Goal: Task Accomplishment & Management: Manage account settings

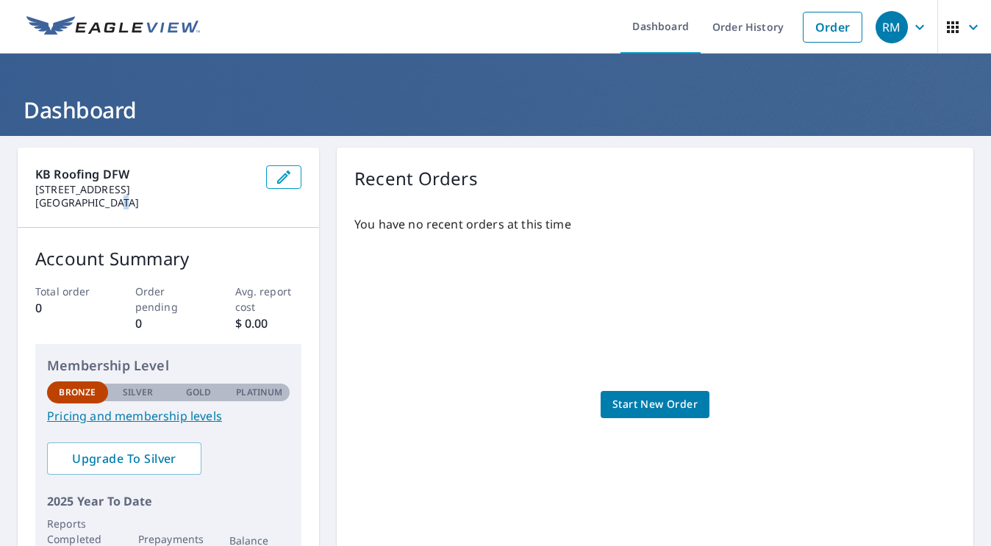
click at [110, 205] on p "[GEOGRAPHIC_DATA]" at bounding box center [144, 202] width 219 height 13
click at [282, 176] on icon "button" at bounding box center [283, 177] width 13 height 13
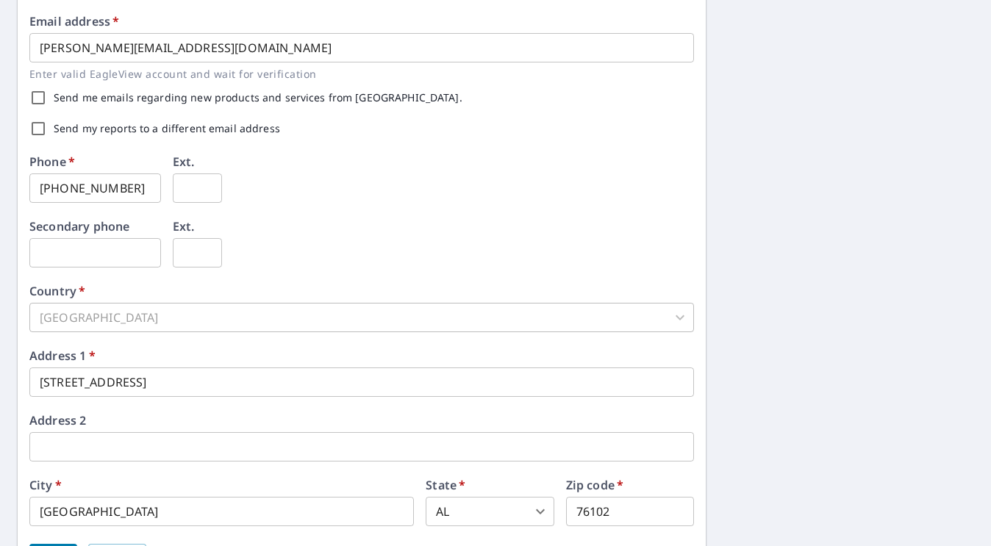
scroll to position [488, 0]
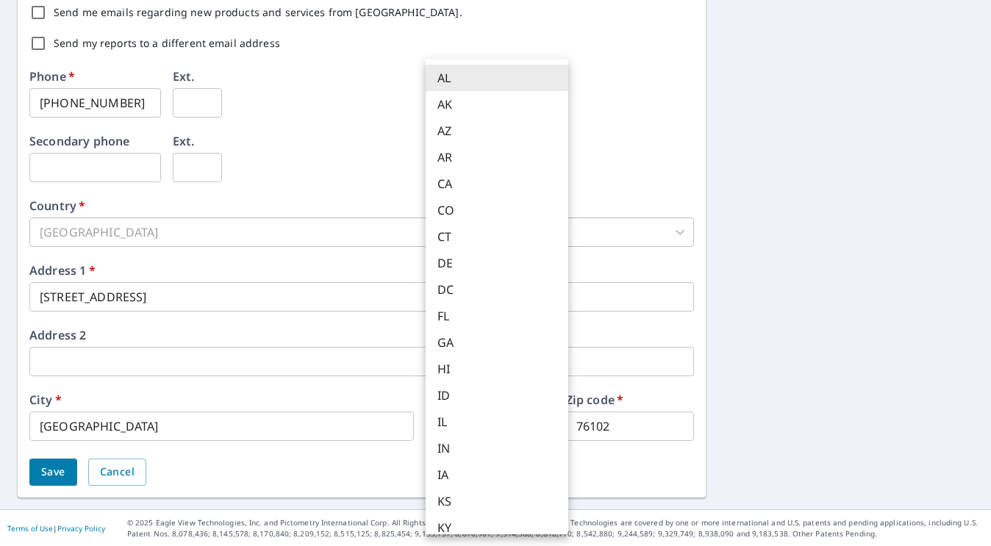
click at [531, 431] on body "RM RM Dashboard Order History Order RM Dashboard / Contact Information Contact …" at bounding box center [495, 273] width 991 height 546
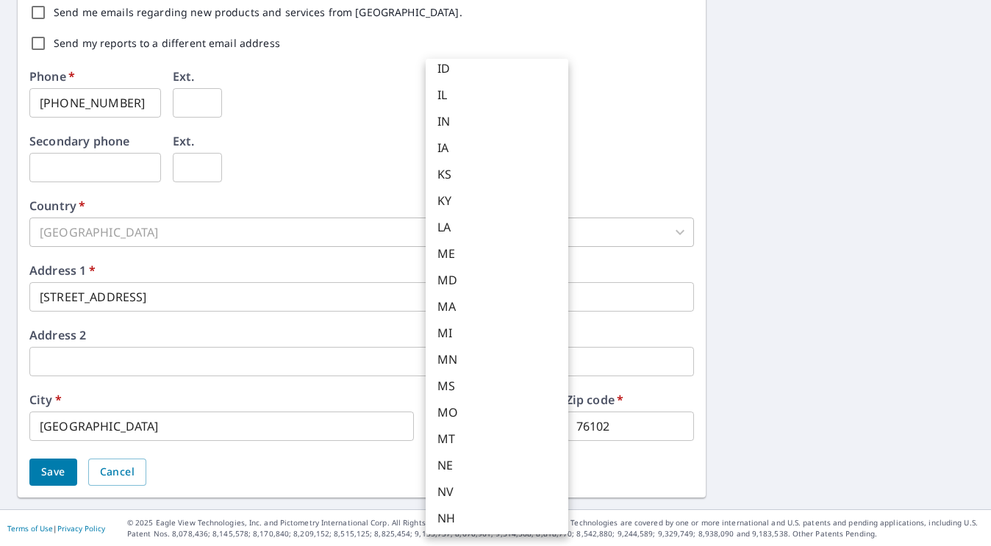
scroll to position [886, 0]
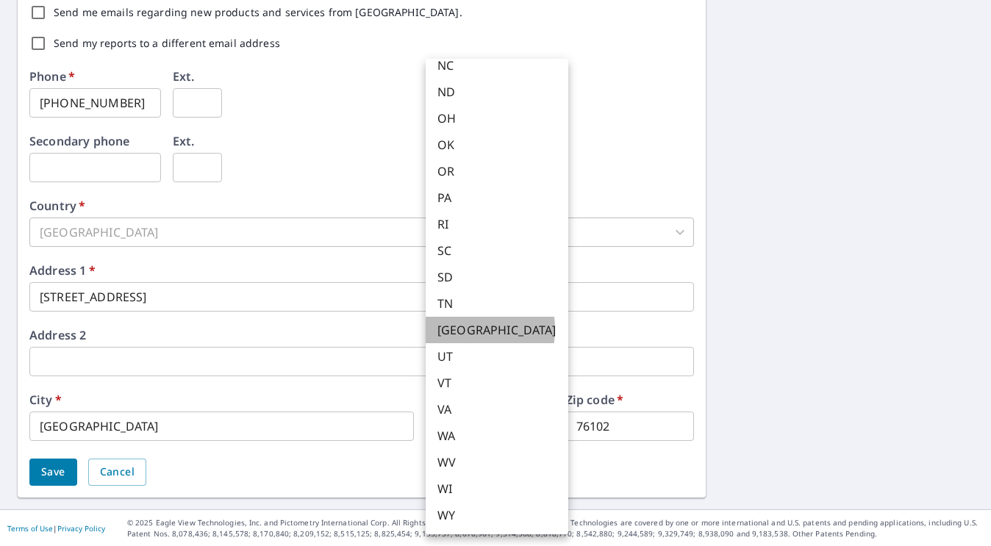
click at [451, 329] on li "[GEOGRAPHIC_DATA]" at bounding box center [497, 330] width 143 height 26
type input "[GEOGRAPHIC_DATA]"
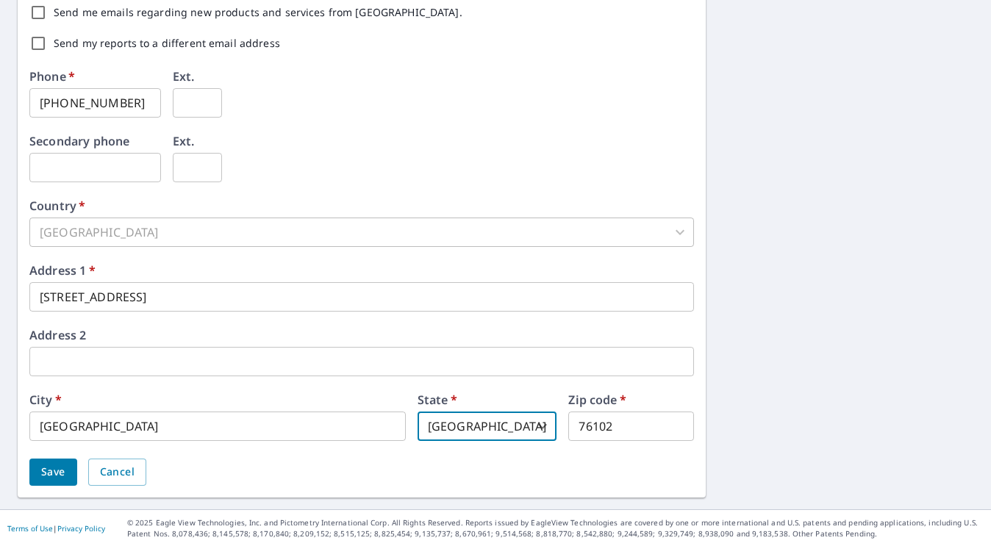
click at [622, 429] on input "76102" at bounding box center [631, 426] width 126 height 29
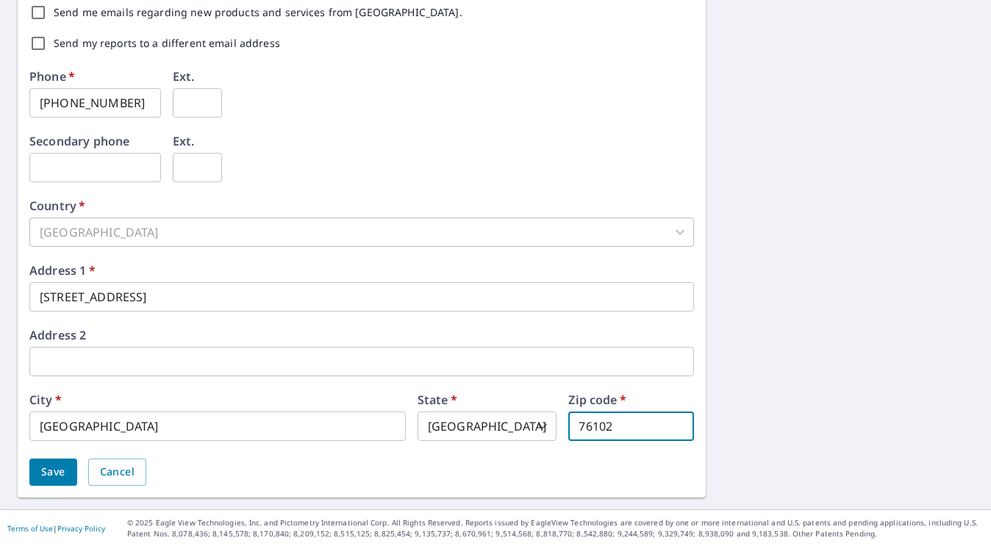
type input "76102"
click at [49, 475] on span "Save" at bounding box center [53, 472] width 24 height 18
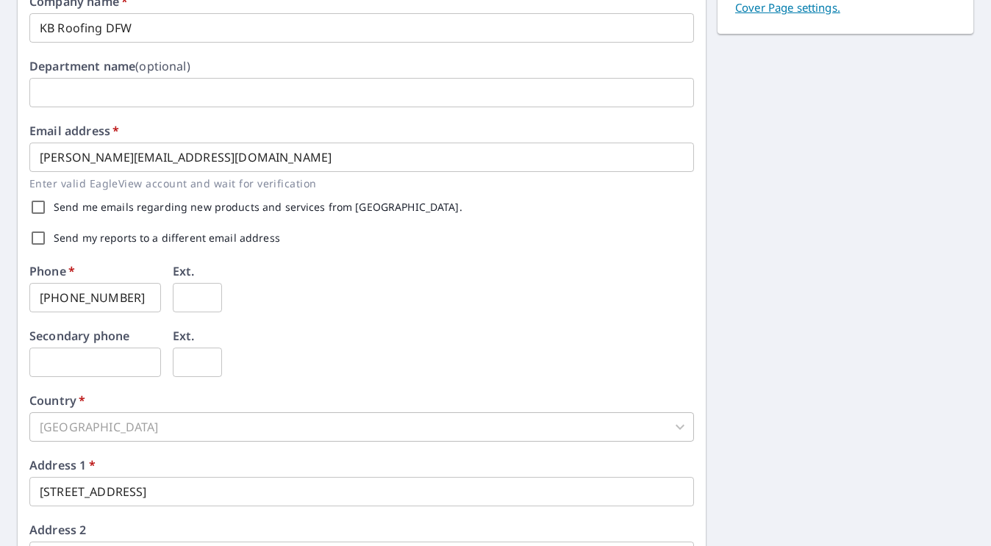
scroll to position [525, 0]
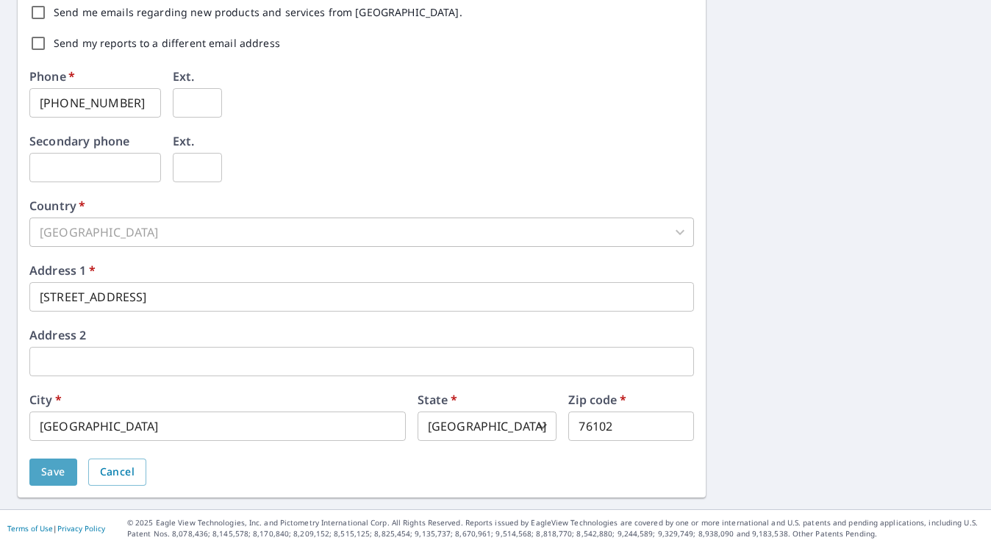
click at [67, 473] on button "Save" at bounding box center [53, 472] width 48 height 27
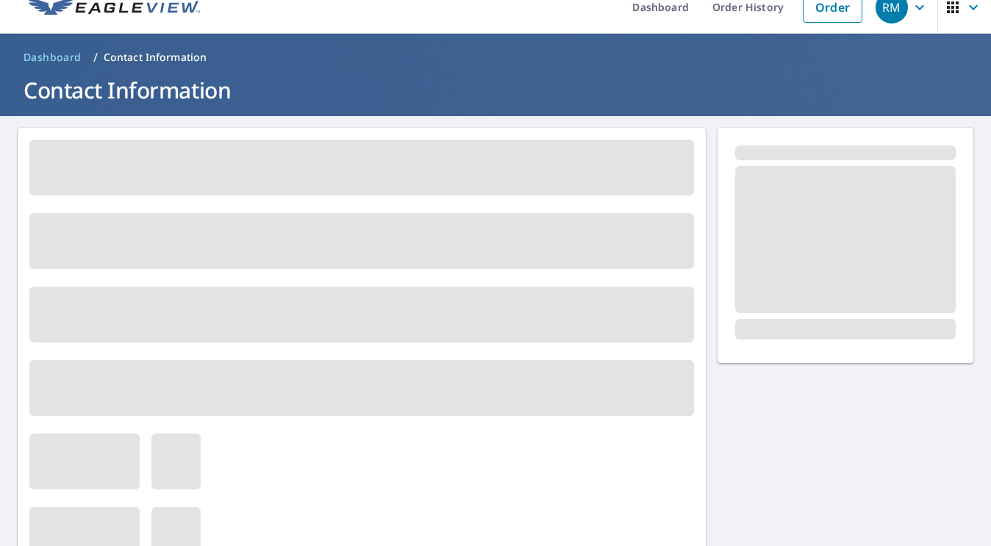
scroll to position [0, 0]
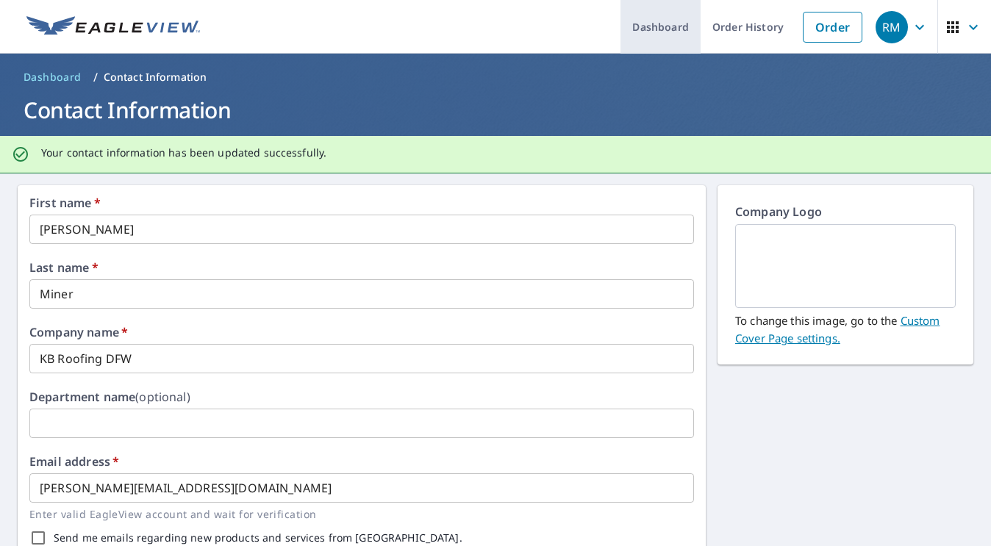
click at [653, 31] on link "Dashboard" at bounding box center [660, 27] width 80 height 54
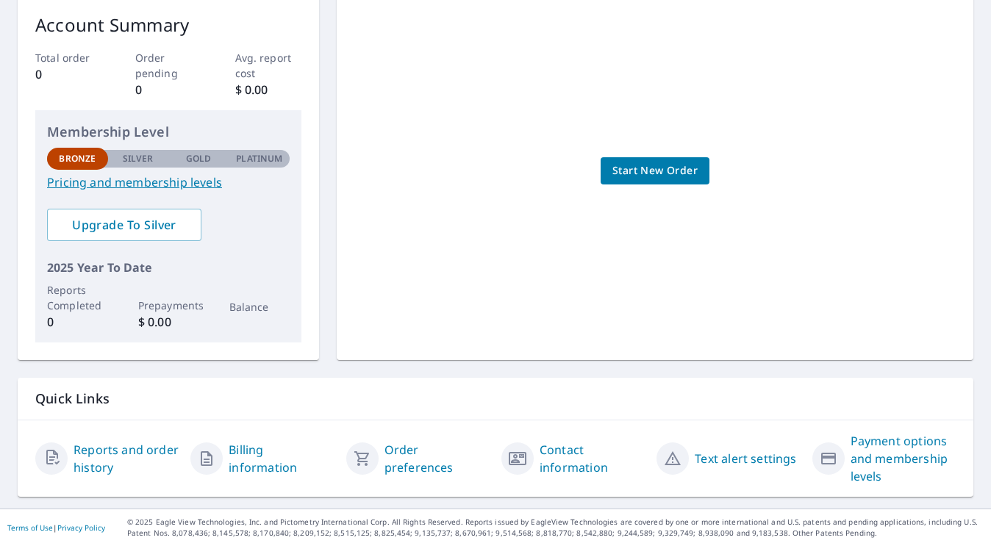
scroll to position [233, 0]
click at [150, 448] on link "Reports and order history" at bounding box center [125, 459] width 105 height 35
